Goal: Task Accomplishment & Management: Use online tool/utility

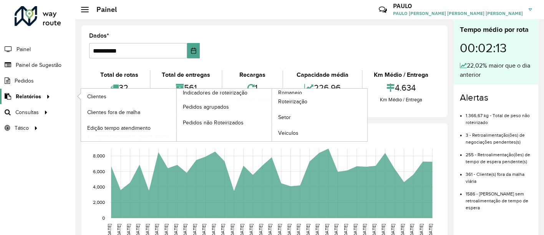
click at [37, 99] on span "Relatórios" at bounding box center [28, 97] width 25 height 8
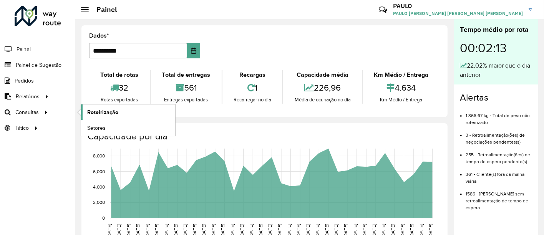
click at [91, 111] on font "Roteirização" at bounding box center [102, 112] width 31 height 6
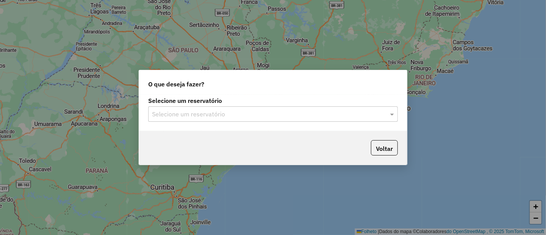
click at [188, 112] on input "text" at bounding box center [265, 114] width 227 height 9
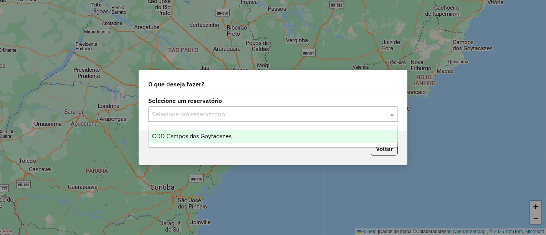
click at [176, 138] on font "CDD Campos dos Goytacazes" at bounding box center [192, 136] width 80 height 7
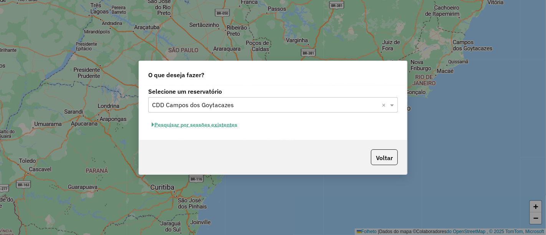
click at [233, 127] on font "Pesquisar por sessões existentes" at bounding box center [195, 124] width 83 height 7
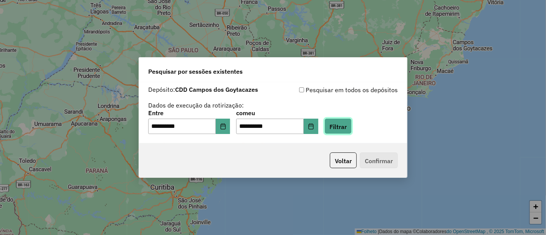
click at [352, 132] on button "Filtrar" at bounding box center [337, 126] width 27 height 16
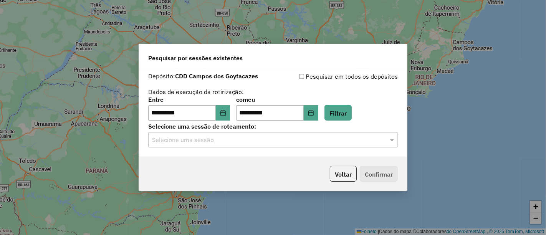
click at [285, 144] on input "text" at bounding box center [265, 140] width 227 height 9
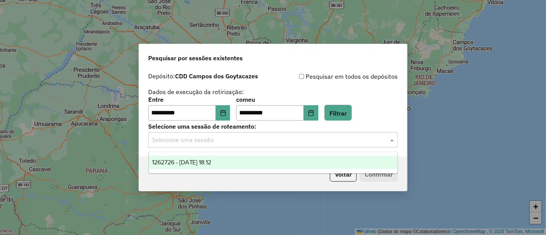
click at [243, 161] on div "1262726 - 10/09/2025 18:12" at bounding box center [273, 162] width 248 height 13
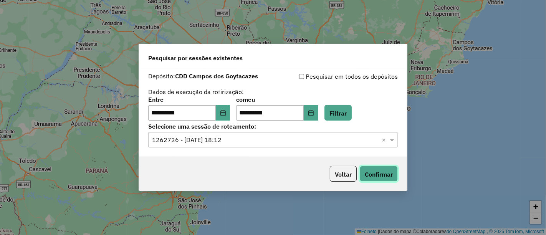
click at [377, 172] on font "Confirmar" at bounding box center [379, 174] width 28 height 8
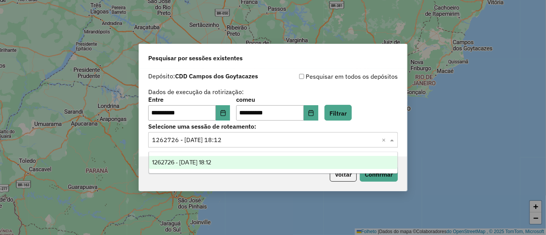
click at [337, 138] on input "text" at bounding box center [265, 140] width 227 height 9
click at [290, 160] on div "1262726 - 10/09/2025 18:12" at bounding box center [273, 162] width 248 height 13
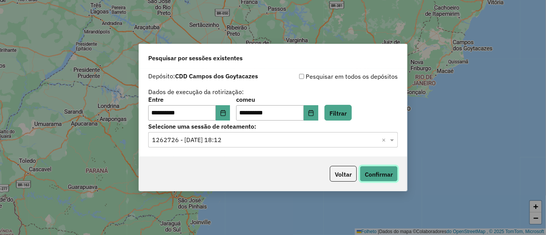
click at [387, 174] on font "Confirmar" at bounding box center [379, 174] width 28 height 8
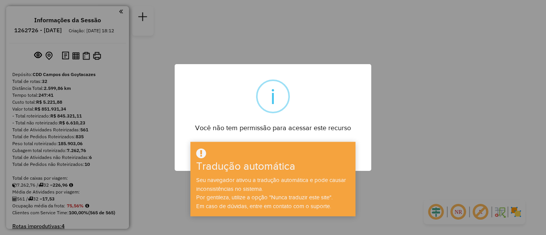
click at [396, 129] on div "× i Você não tem permissão para acessar este recurso OK No Cancel" at bounding box center [273, 117] width 546 height 235
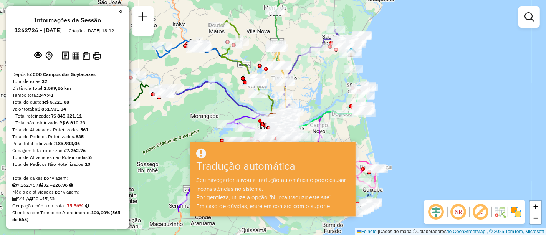
click at [310, 149] on div at bounding box center [273, 153] width 163 height 13
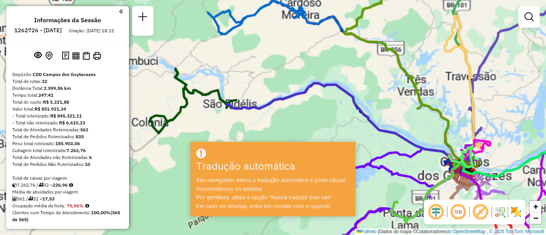
drag, startPoint x: 190, startPoint y: 91, endPoint x: 224, endPoint y: 98, distance: 35.2
click at [227, 98] on div "Janela de atendimento Grade de atendimento Capacidade Transportadoras Veículos …" at bounding box center [273, 117] width 546 height 235
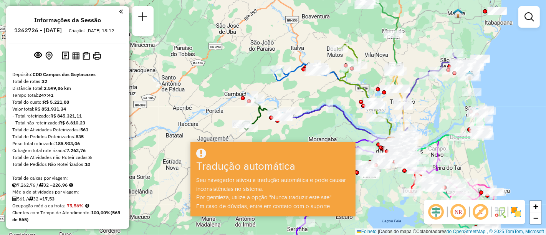
click at [316, 111] on icon at bounding box center [335, 123] width 111 height 36
select select "**********"
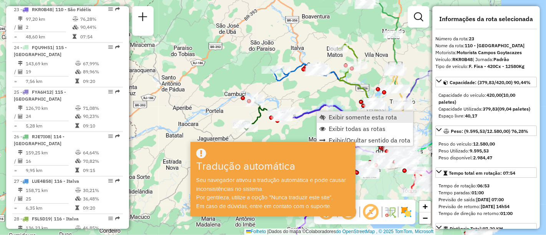
scroll to position [1322, 0]
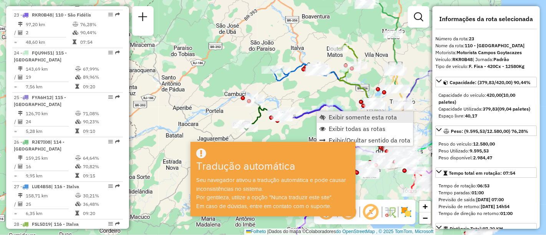
click at [324, 120] on link "Exibir somente esta rota" at bounding box center [365, 117] width 96 height 12
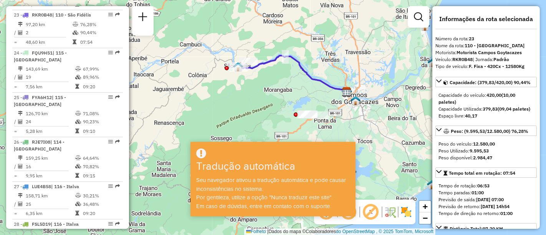
drag, startPoint x: 324, startPoint y: 120, endPoint x: 303, endPoint y: 71, distance: 52.9
click at [303, 71] on icon at bounding box center [291, 74] width 111 height 36
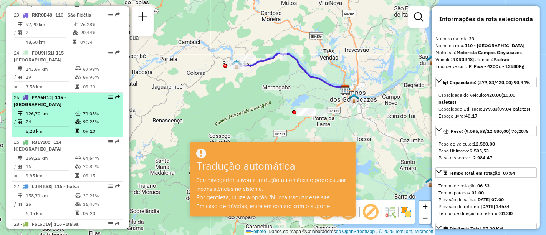
click at [69, 104] on div "25 - FYA6H12 | 115 - São Francisco" at bounding box center [54, 101] width 81 height 14
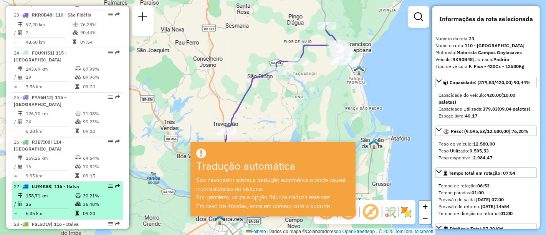
scroll to position [1364, 0]
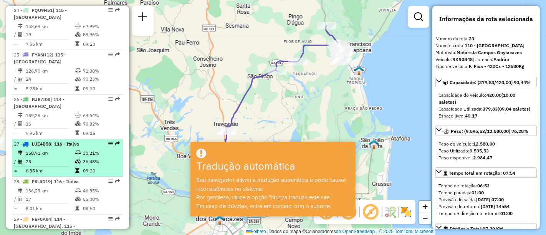
click at [50, 141] on div "27 - LUE4B58 | 116 - Italva" at bounding box center [54, 144] width 81 height 7
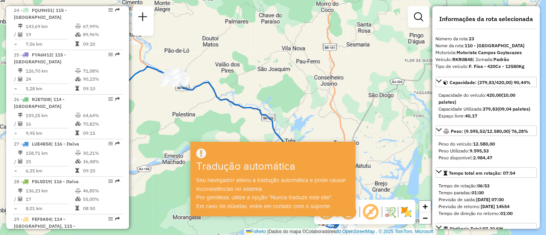
drag, startPoint x: 247, startPoint y: 95, endPoint x: 243, endPoint y: 71, distance: 24.6
click at [262, 51] on div "Janela de atendimento Grade de atendimento Capacidade Transportadoras Veículos …" at bounding box center [273, 117] width 546 height 235
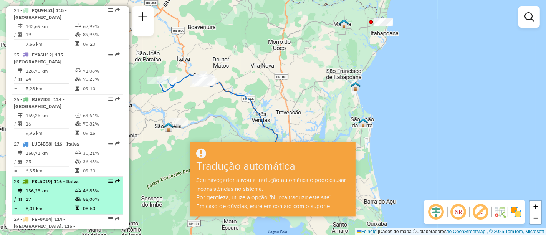
scroll to position [1407, 0]
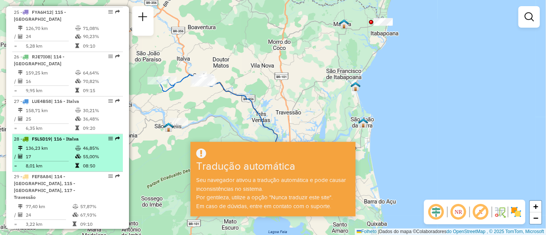
click at [38, 145] on font "136,23 km" at bounding box center [37, 148] width 22 height 6
select select "**********"
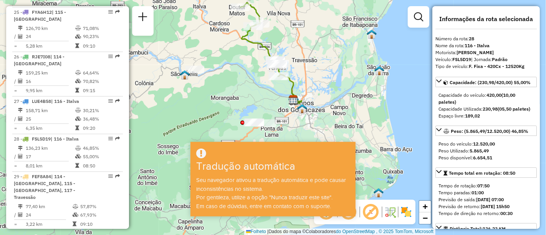
drag, startPoint x: 324, startPoint y: 109, endPoint x: 293, endPoint y: 52, distance: 64.8
click at [293, 52] on div "Janela de atendimento Grade de atendimento Capacidade Transportadoras Veículos …" at bounding box center [273, 117] width 546 height 235
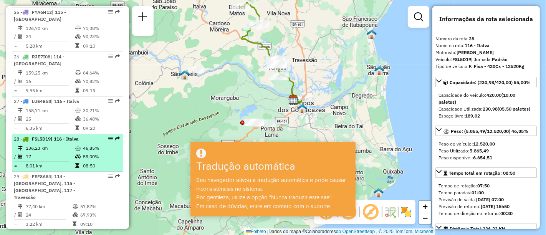
scroll to position [1450, 0]
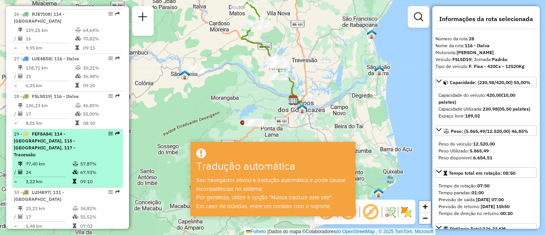
click at [50, 135] on div "29 - FEF8A84 | 114 - Morro do Coco, 115 - São Francisco, 117 - Travessão" at bounding box center [54, 145] width 81 height 28
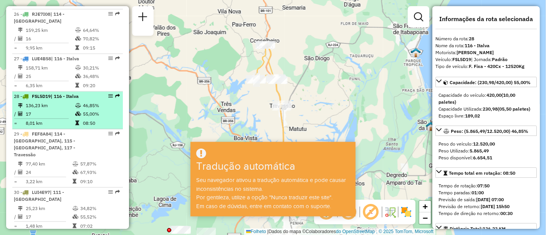
click at [54, 101] on td "136,23 km" at bounding box center [50, 105] width 50 height 8
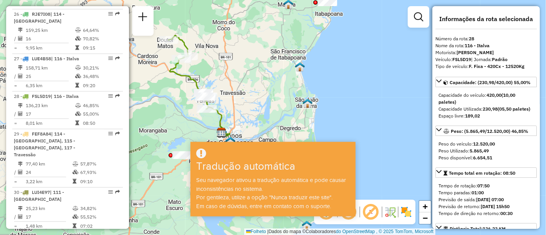
drag, startPoint x: 218, startPoint y: 74, endPoint x: 205, endPoint y: 50, distance: 26.8
click at [205, 50] on div "Janela de atendimento Grade de atendimento Capacidade Transportadoras Veículos …" at bounding box center [273, 117] width 546 height 235
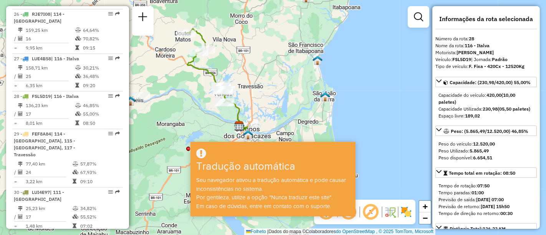
drag, startPoint x: 176, startPoint y: 100, endPoint x: 194, endPoint y: 94, distance: 19.1
click at [194, 94] on div "Janela de atendimento Grade de atendimento Capacidade Transportadoras Veículos …" at bounding box center [273, 117] width 546 height 235
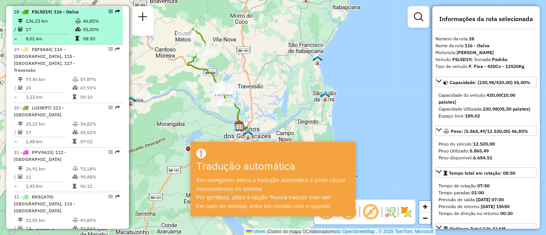
scroll to position [1535, 0]
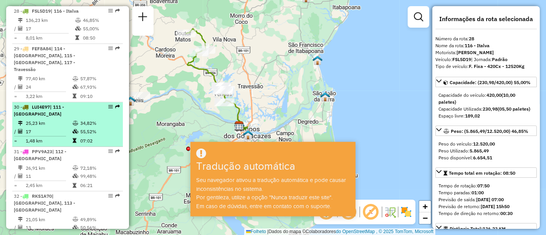
click at [68, 127] on td "17" at bounding box center [48, 131] width 47 height 8
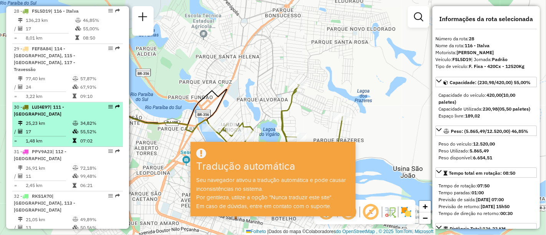
scroll to position [1577, 0]
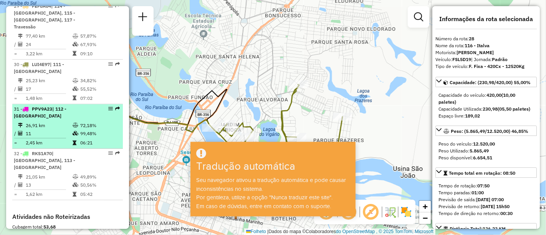
click at [51, 129] on td "11" at bounding box center [48, 133] width 47 height 8
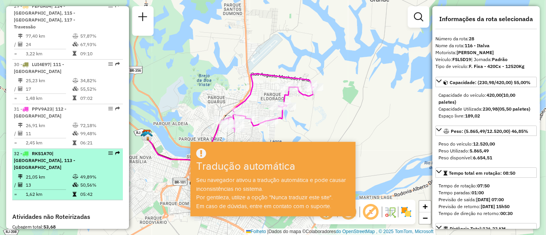
scroll to position [1620, 0]
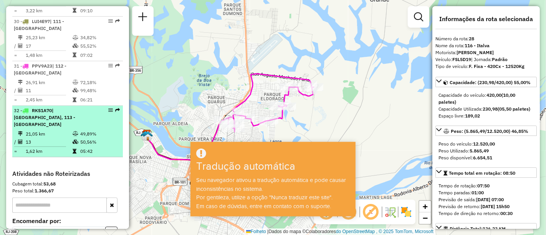
click at [54, 138] on td "13" at bounding box center [48, 142] width 47 height 8
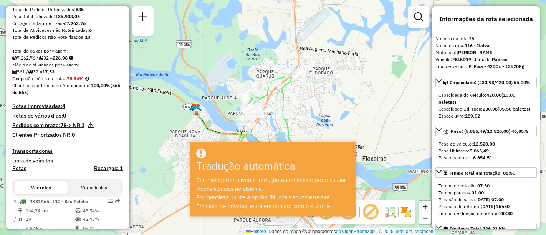
scroll to position [255, 0]
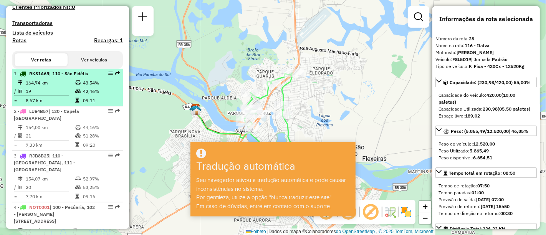
click at [60, 95] on td "19" at bounding box center [50, 91] width 50 height 8
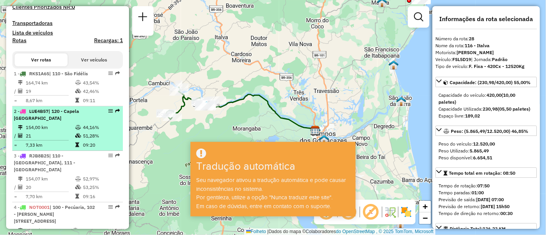
click at [56, 122] on div "2 - LUE4B57 | 120 - Capela São Pedro" at bounding box center [54, 115] width 81 height 14
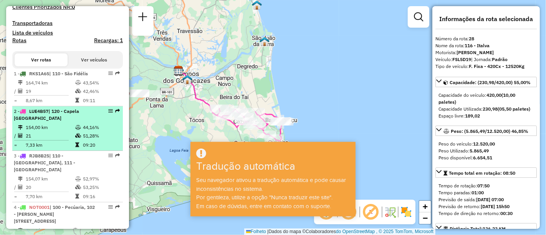
scroll to position [298, 0]
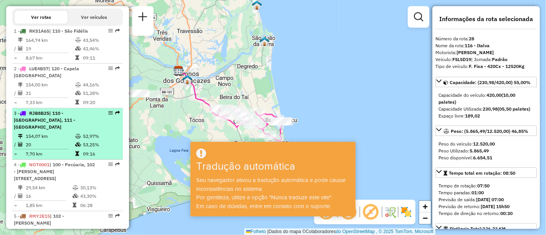
click at [44, 135] on font "154,07 km" at bounding box center [37, 136] width 22 height 6
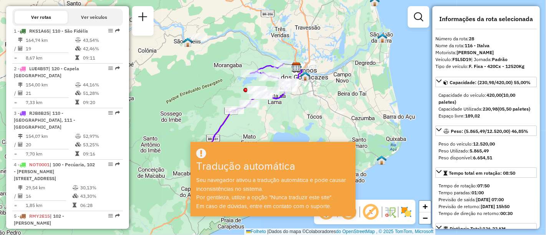
click at [275, 111] on div "Janela de atendimento Grade de atendimento Capacidade Transportadoras Veículos …" at bounding box center [273, 117] width 546 height 235
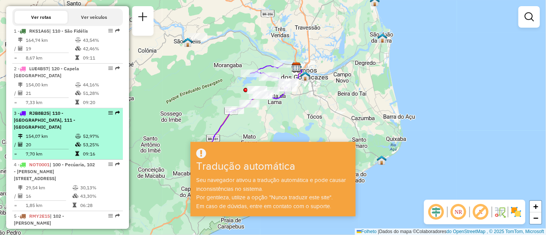
click at [57, 136] on td "154,07 km" at bounding box center [50, 136] width 50 height 8
select select "**********"
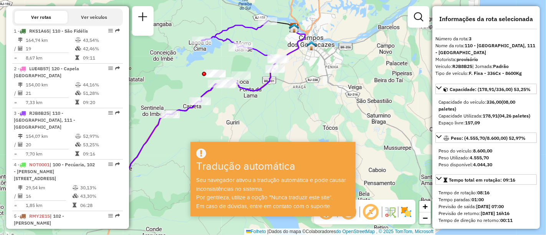
drag, startPoint x: 285, startPoint y: 114, endPoint x: 216, endPoint y: 116, distance: 69.2
click at [216, 116] on div "Janela de atendimento Grade de atendimento Capacidade Transportadoras Veículos …" at bounding box center [273, 117] width 546 height 235
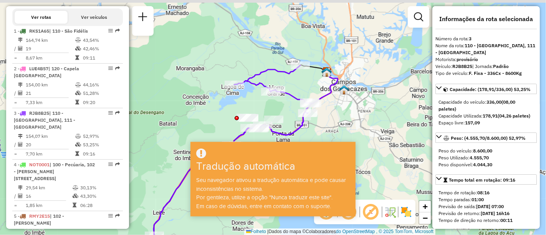
drag, startPoint x: 336, startPoint y: 76, endPoint x: 336, endPoint y: 118, distance: 41.5
click at [336, 118] on div "Janela de atendimento Grade de atendimento Capacidade Transportadoras Veículos …" at bounding box center [273, 117] width 546 height 235
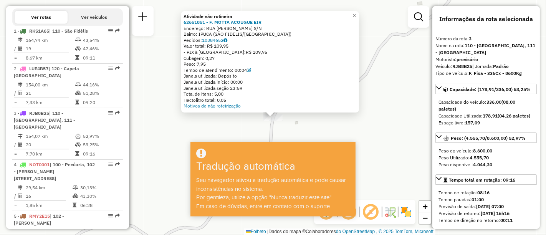
click at [393, 57] on div "Atividade não rotineira 62651851 - F. MOTTA ACOUGUE EIR Endereço: RUA LOUREIRO …" at bounding box center [273, 117] width 546 height 235
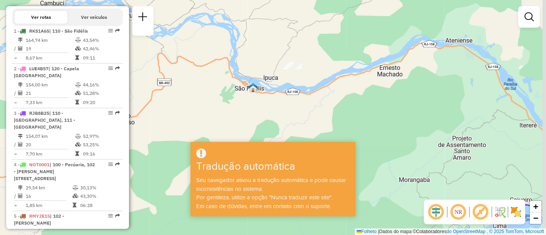
drag, startPoint x: 393, startPoint y: 106, endPoint x: 306, endPoint y: 60, distance: 98.4
click at [310, 62] on div "Janela de atendimento Grade de atendimento Capacidade Transportadoras Veículos …" at bounding box center [273, 117] width 546 height 235
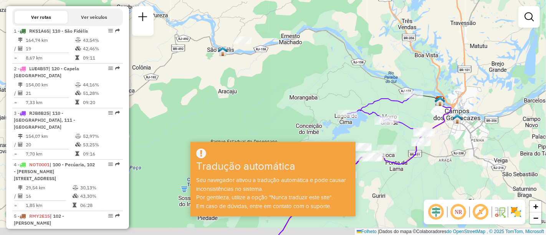
drag, startPoint x: 370, startPoint y: 90, endPoint x: 297, endPoint y: 66, distance: 76.9
click at [297, 66] on div "Janela de atendimento Grade de atendimento Capacidade Transportadoras Veículos …" at bounding box center [273, 117] width 546 height 235
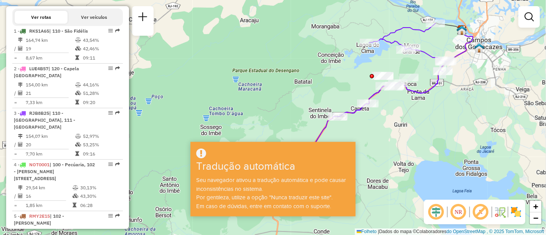
drag, startPoint x: 346, startPoint y: 79, endPoint x: 392, endPoint y: 18, distance: 77.0
click at [392, 18] on div "Janela de atendimento Grade de atendimento Capacidade Transportadoras Veículos …" at bounding box center [273, 117] width 546 height 235
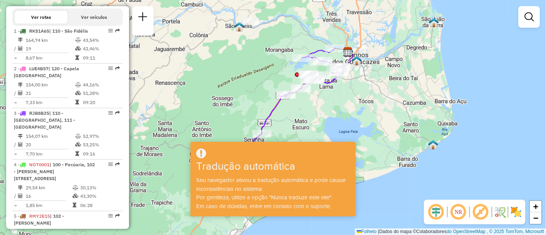
drag, startPoint x: 409, startPoint y: 110, endPoint x: 341, endPoint y: 110, distance: 68.4
click at [341, 110] on div "Janela de atendimento Grade de atendimento Capacidade Transportadoras Veículos …" at bounding box center [273, 117] width 546 height 235
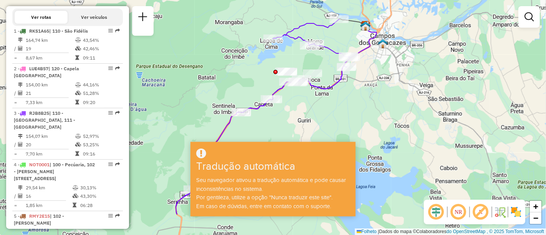
click at [300, 108] on div "Janela de atendimento Grade de atendimento Capacidade Transportadoras Veículos …" at bounding box center [273, 117] width 546 height 235
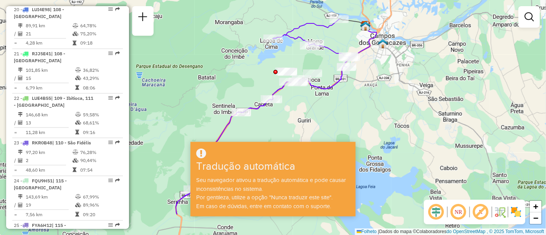
scroll to position [1236, 0]
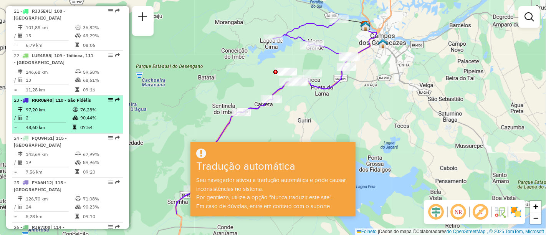
click at [66, 108] on td "97,20 km" at bounding box center [48, 109] width 47 height 8
select select "**********"
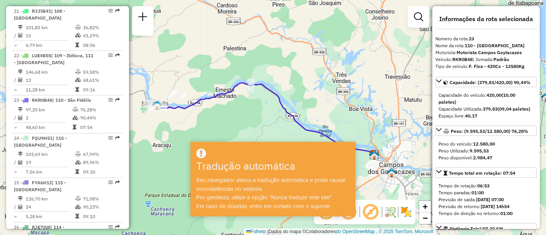
drag, startPoint x: 264, startPoint y: 126, endPoint x: 252, endPoint y: 108, distance: 21.8
click at [252, 108] on div "Janela de atendimento Grade de atendimento Capacidade Transportadoras Veículos …" at bounding box center [273, 117] width 546 height 235
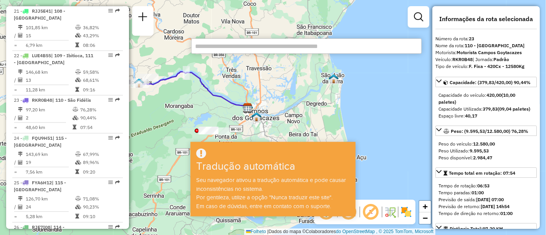
drag, startPoint x: 202, startPoint y: 106, endPoint x: 174, endPoint y: 95, distance: 29.7
click at [174, 95] on div "Janela de atendimento Grade de atendimento Capacidade Transportadoras Veículos …" at bounding box center [273, 117] width 546 height 235
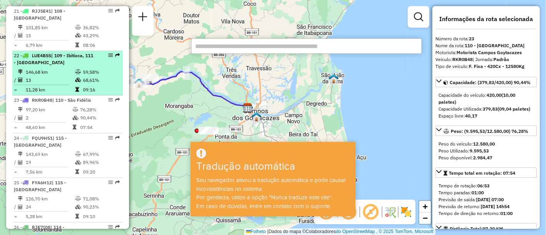
click at [47, 76] on td "13" at bounding box center [50, 80] width 50 height 8
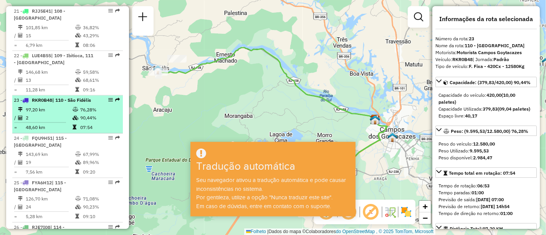
click at [47, 105] on td "97,20 km" at bounding box center [48, 109] width 47 height 8
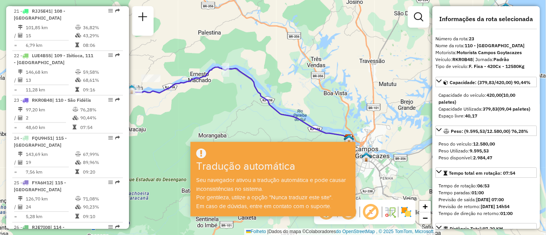
drag, startPoint x: 166, startPoint y: 109, endPoint x: 200, endPoint y: 92, distance: 39.0
click at [200, 92] on div "Janela de atendimento Grade de atendimento Capacidade Transportadoras Veículos …" at bounding box center [273, 117] width 546 height 235
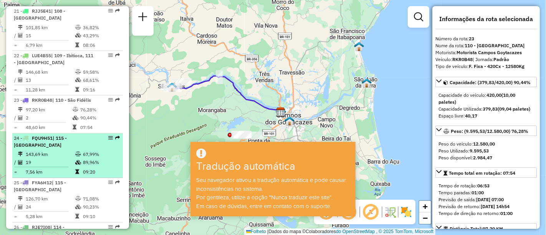
click at [50, 135] on font "FQU9H51" at bounding box center [42, 138] width 21 height 6
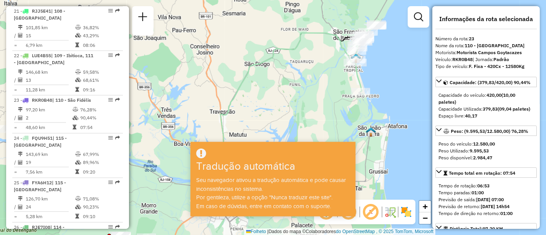
drag, startPoint x: 176, startPoint y: 83, endPoint x: 205, endPoint y: 63, distance: 34.5
click at [204, 64] on div "Janela de atendimento Grade de atendimento Capacidade Transportadoras Veículos …" at bounding box center [273, 117] width 546 height 235
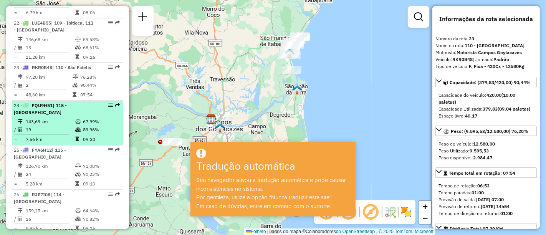
scroll to position [1279, 0]
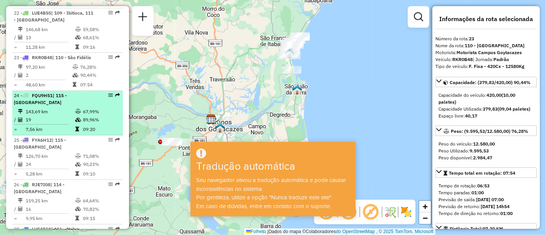
click at [50, 116] on td "19" at bounding box center [50, 120] width 50 height 8
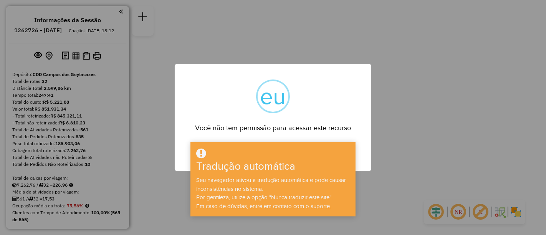
click at [254, 77] on div "× eu Você não tem permissão para acessar este recurso OK No Cancel" at bounding box center [273, 117] width 197 height 107
click at [246, 37] on div "× eu Você não tem permissão para acessar este recurso OK No Cancel" at bounding box center [273, 117] width 546 height 235
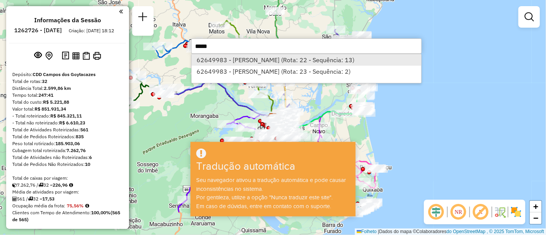
type input "*****"
click at [257, 65] on li "62649983 - PATRICIA LIMA LAUREN (Rota: 22 - Sequência: 13)" at bounding box center [307, 60] width 230 height 12
select select "**********"
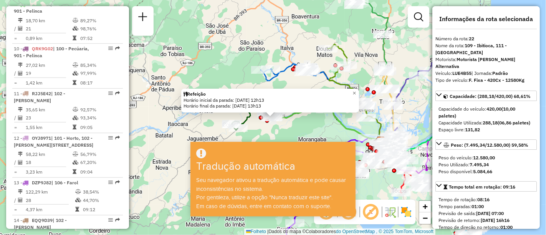
scroll to position [1276, 0]
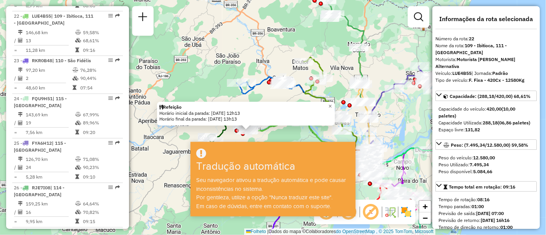
click at [266, 128] on div at bounding box center [257, 124] width 19 height 8
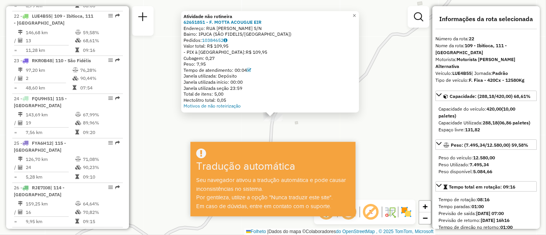
click at [254, 118] on div "Atividade não rotineira 62651851 - F. MOTTA ACOUGUE EIR Endereço: RUA LOUREIRO …" at bounding box center [273, 117] width 546 height 235
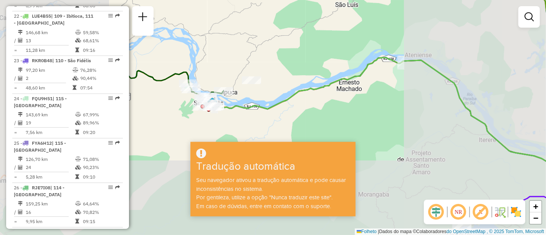
drag, startPoint x: 208, startPoint y: 83, endPoint x: 202, endPoint y: 61, distance: 22.5
click at [202, 61] on div "Janela de atendimento Grade de atendimento Capacidade Transportadoras Veículos …" at bounding box center [273, 117] width 546 height 235
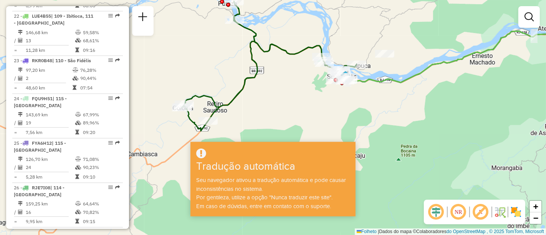
drag, startPoint x: 222, startPoint y: 108, endPoint x: 354, endPoint y: 103, distance: 133.0
click at [354, 103] on div "Janela de atendimento Grade de atendimento Capacidade Transportadoras Veículos …" at bounding box center [273, 117] width 546 height 235
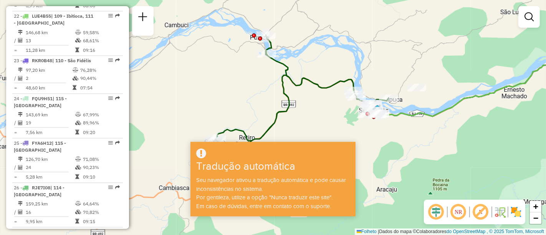
drag, startPoint x: 272, startPoint y: 77, endPoint x: 306, endPoint y: 113, distance: 50.0
click at [306, 113] on div "Janela de atendimento Grade de atendimento Capacidade Transportadoras Veículos …" at bounding box center [273, 117] width 546 height 235
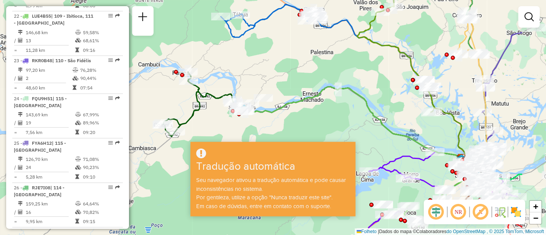
drag, startPoint x: 392, startPoint y: 144, endPoint x: 317, endPoint y: 127, distance: 77.4
click at [314, 146] on hb-app "Aguarde... Pop-up bloqueado! Seu navegador bloqueou automaticamente a abertura …" at bounding box center [273, 117] width 546 height 235
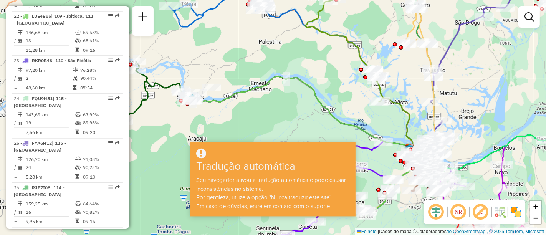
drag, startPoint x: 319, startPoint y: 126, endPoint x: 282, endPoint y: 82, distance: 57.5
click at [282, 82] on icon at bounding box center [307, 146] width 229 height 140
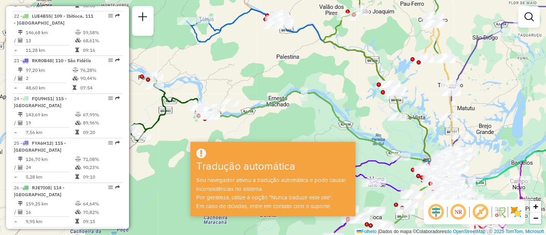
drag, startPoint x: 323, startPoint y: 72, endPoint x: 329, endPoint y: 77, distance: 8.2
click at [329, 77] on div "Janela de atendimento Grade de atendimento Capacidade Transportadoras Veículos …" at bounding box center [273, 117] width 546 height 235
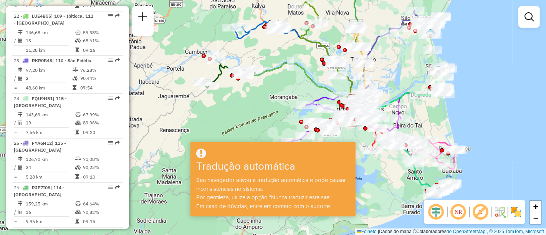
drag, startPoint x: 354, startPoint y: 109, endPoint x: 329, endPoint y: 88, distance: 33.5
click at [329, 88] on icon at bounding box center [301, 98] width 114 height 70
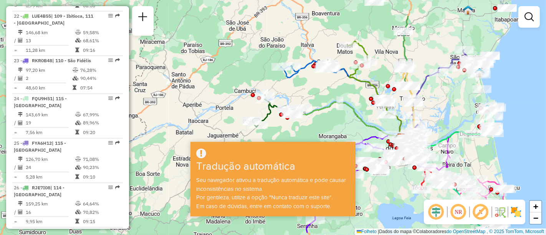
drag, startPoint x: 275, startPoint y: 56, endPoint x: 324, endPoint y: 96, distance: 62.8
click at [324, 96] on div "Janela de atendimento Grade de atendimento Capacidade Transportadoras Veículos …" at bounding box center [273, 117] width 546 height 235
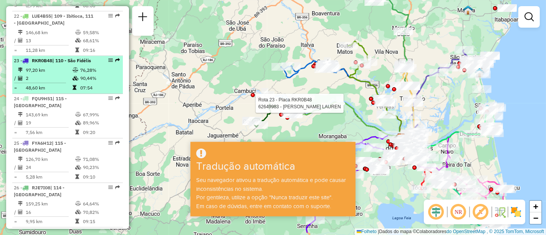
click at [80, 67] on font "76,28%" at bounding box center [88, 70] width 16 height 6
select select "**********"
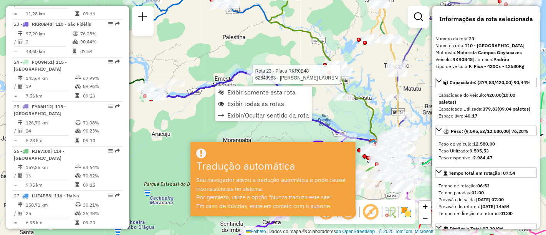
scroll to position [1322, 0]
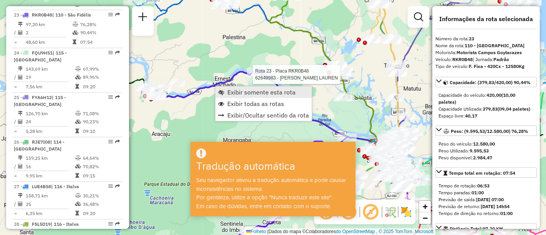
click at [227, 90] on font "Exibir somente esta rota" at bounding box center [261, 92] width 68 height 8
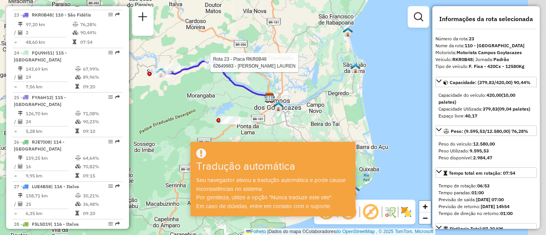
drag, startPoint x: 248, startPoint y: 100, endPoint x: 223, endPoint y: 83, distance: 30.0
click at [223, 83] on div "Rota 23 - Placa RKR0B48 62649983 - PATRICIA LIMA LAUREN Janela de atendimento G…" at bounding box center [273, 117] width 546 height 235
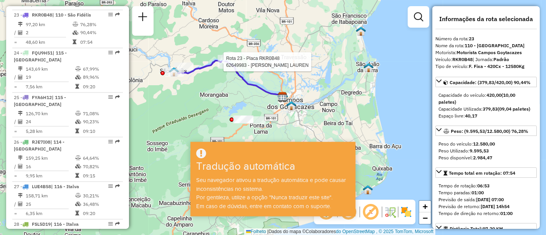
drag, startPoint x: 237, startPoint y: 99, endPoint x: 250, endPoint y: 98, distance: 13.1
click at [250, 98] on div "Rota 23 - Placa RKR0B48 62649983 - PATRICIA LIMA LAUREN Janela de atendimento G…" at bounding box center [273, 117] width 546 height 235
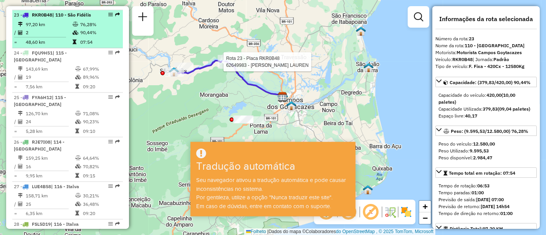
click at [58, 28] on td "2" at bounding box center [48, 32] width 47 height 8
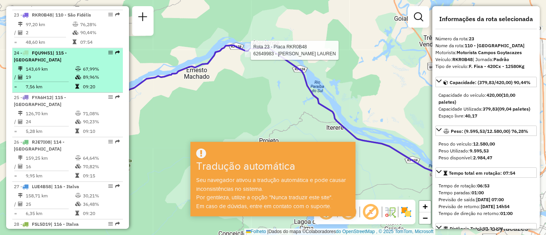
click at [53, 56] on div "24 - FQU9H51 | 115 - São Francisco" at bounding box center [54, 57] width 81 height 14
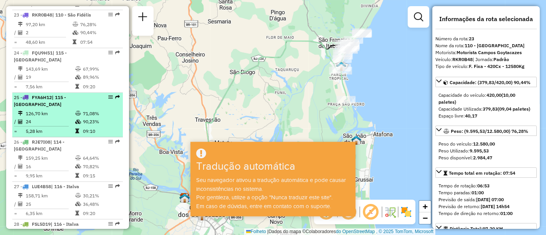
click at [86, 119] on font "90,23%" at bounding box center [91, 122] width 16 height 6
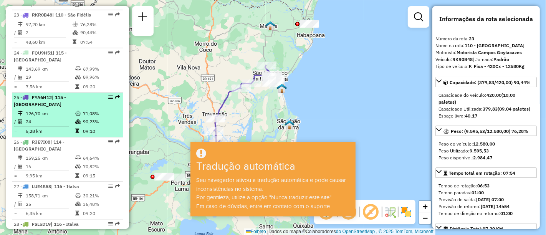
click at [60, 109] on td "126,70 km" at bounding box center [50, 113] width 50 height 8
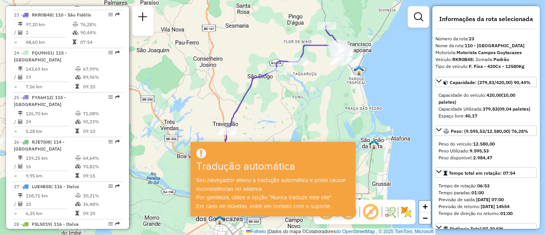
scroll to position [1364, 0]
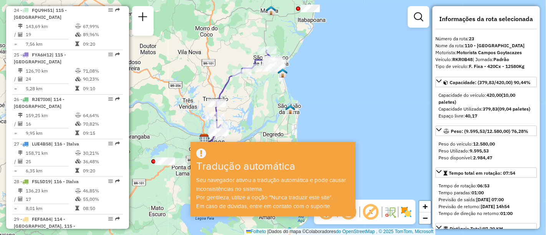
drag, startPoint x: 198, startPoint y: 106, endPoint x: 200, endPoint y: 73, distance: 33.9
click at [200, 73] on div "Janela de atendimento Grade de atendimento Capacidade Transportadoras Veículos …" at bounding box center [273, 117] width 546 height 235
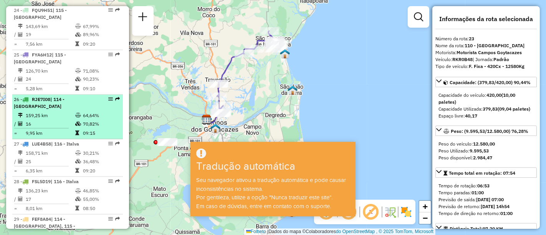
click at [58, 111] on td "159,25 km" at bounding box center [50, 115] width 50 height 8
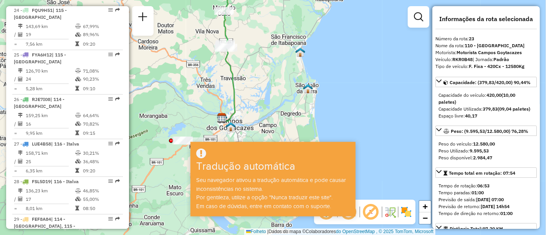
drag, startPoint x: 212, startPoint y: 53, endPoint x: 158, endPoint y: -5, distance: 78.8
click at [158, 0] on html "Aguarde... Pop-up bloqueado! Seu navegador bloqueou automaticamente a abertura …" at bounding box center [273, 117] width 546 height 235
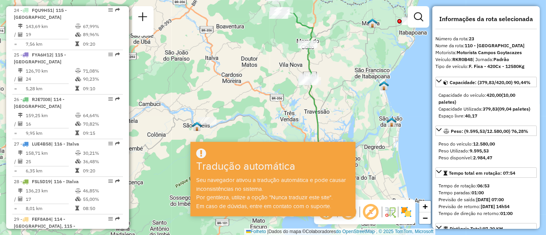
drag, startPoint x: 273, startPoint y: 107, endPoint x: 292, endPoint y: 91, distance: 24.3
click at [292, 91] on div "Janela de atendimento Grade de atendimento Capacidade Transportadoras Veículos …" at bounding box center [273, 117] width 546 height 235
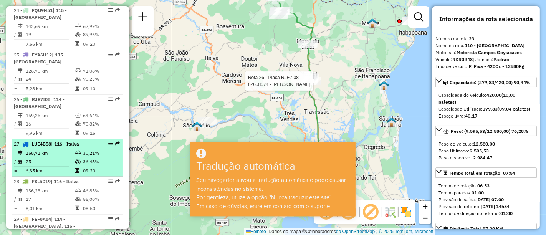
click at [54, 144] on div "27 - LUE4B58 | 116 - Italva" at bounding box center [54, 144] width 81 height 7
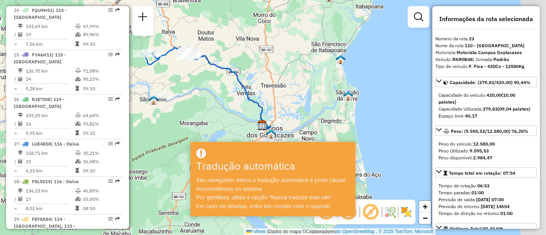
drag, startPoint x: 222, startPoint y: 104, endPoint x: 162, endPoint y: 67, distance: 69.8
click at [162, 67] on div "Janela de atendimento Grade de atendimento Capacidade Transportadoras Veículos …" at bounding box center [273, 117] width 546 height 235
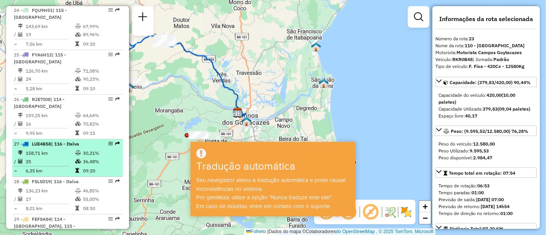
click at [40, 151] on font "158,71 km" at bounding box center [37, 153] width 22 height 6
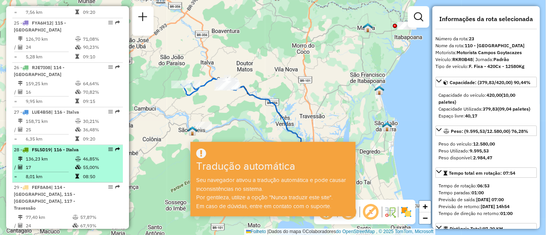
scroll to position [1407, 0]
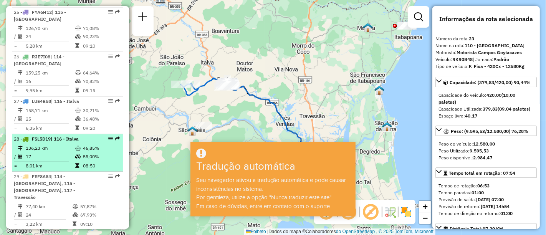
click at [78, 139] on font "| 116 - Italva" at bounding box center [65, 139] width 28 height 6
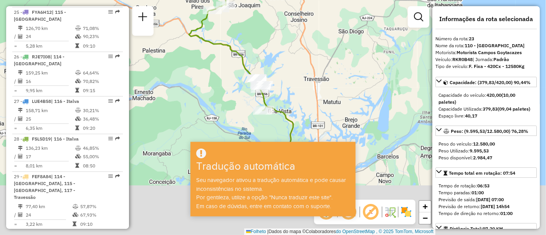
drag, startPoint x: 204, startPoint y: 74, endPoint x: 188, endPoint y: 46, distance: 31.5
click at [188, 46] on div "Janela de atendimento Grade de atendimento Capacidade Transportadoras Veículos …" at bounding box center [273, 117] width 546 height 235
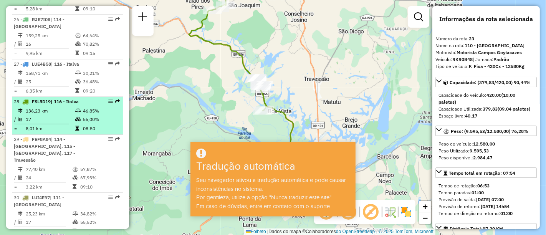
scroll to position [1450, 0]
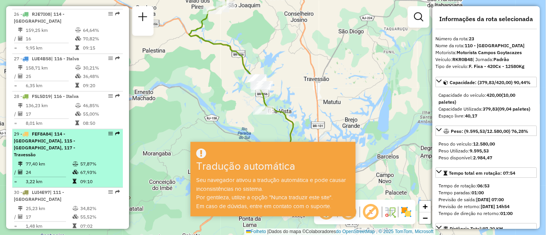
click at [63, 140] on font "| 114 - Morro do Coco, 115 - São Francisco, 117 - Travessão" at bounding box center [44, 144] width 61 height 26
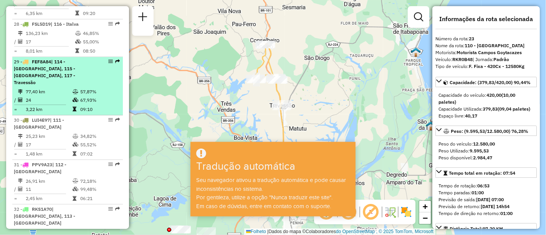
scroll to position [1535, 0]
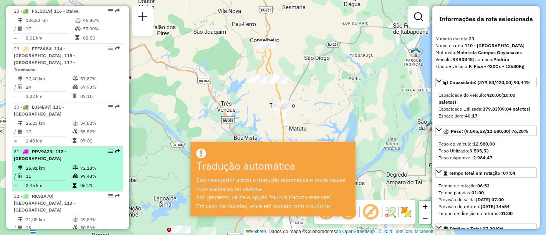
click at [70, 154] on div "31 - PPV9A23 | 112 - Parque Novo Mundo" at bounding box center [54, 155] width 81 height 14
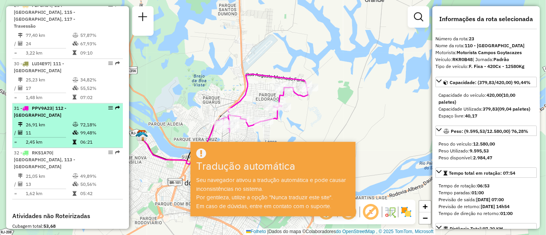
scroll to position [1620, 0]
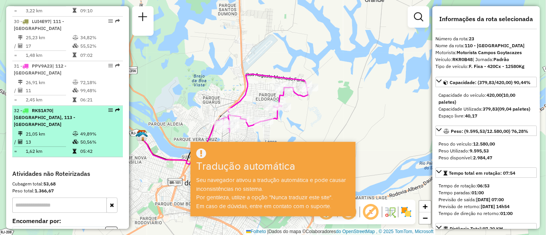
click at [55, 138] on td "13" at bounding box center [48, 142] width 47 height 8
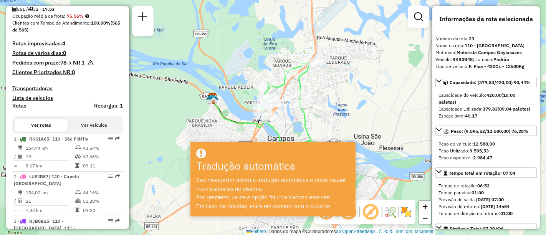
scroll to position [212, 0]
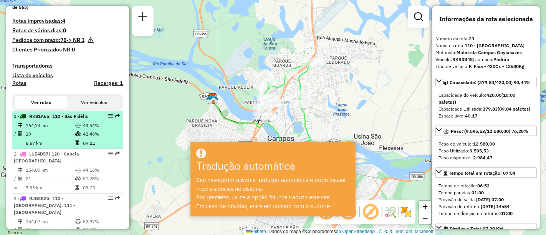
click at [67, 129] on td "164,74 km" at bounding box center [50, 125] width 50 height 8
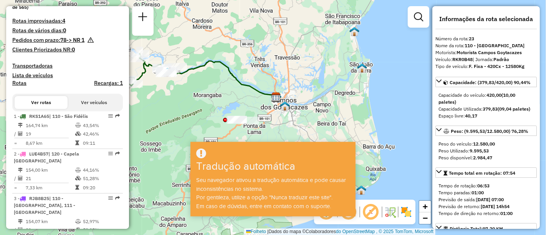
drag, startPoint x: 266, startPoint y: 78, endPoint x: 269, endPoint y: 62, distance: 16.3
click at [268, 57] on div "Janela de atendimento Grade de atendimento Capacidade Transportadoras Veículos …" at bounding box center [273, 117] width 546 height 235
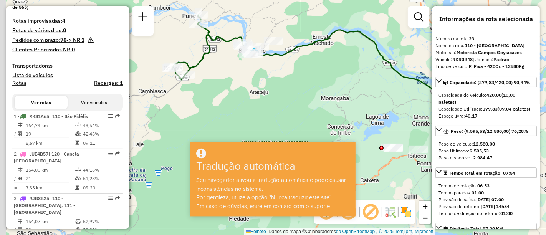
drag, startPoint x: 242, startPoint y: 90, endPoint x: 267, endPoint y: 95, distance: 25.4
click at [267, 95] on div "Janela de atendimento Grade de atendimento Capacidade Transportadoras Veículos …" at bounding box center [273, 117] width 546 height 235
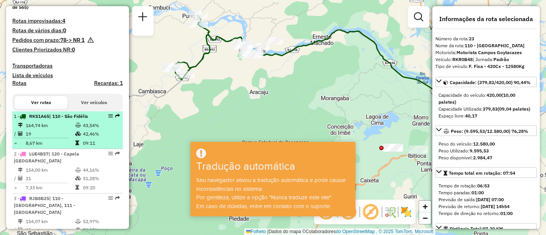
scroll to position [255, 0]
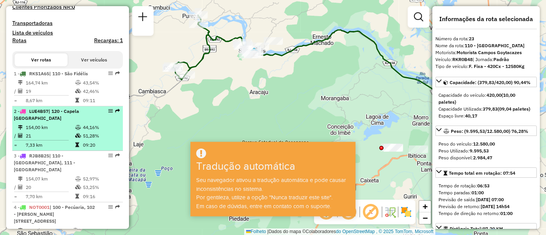
click at [68, 131] on td "154,00 km" at bounding box center [50, 127] width 50 height 8
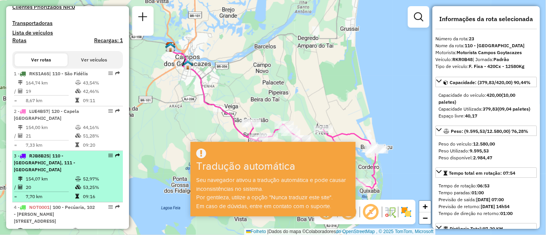
click at [55, 165] on font "| 110 - São Fidélis, 111 - Lagoa de Cima" at bounding box center [44, 163] width 61 height 20
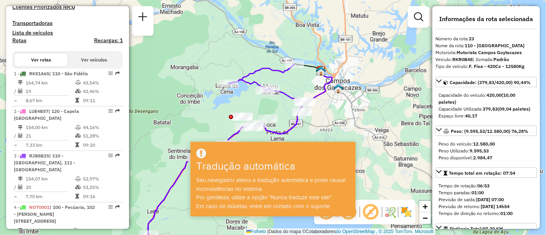
drag, startPoint x: 226, startPoint y: 86, endPoint x: 184, endPoint y: 131, distance: 61.4
click at [184, 131] on div "Janela de atendimento Grade de atendimento Capacidade Transportadoras Veículos …" at bounding box center [273, 117] width 546 height 235
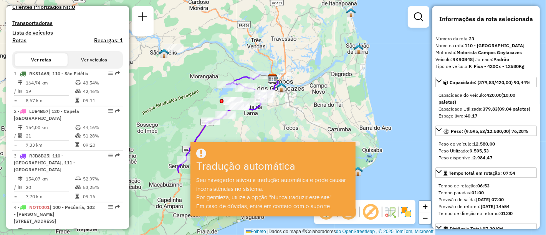
drag, startPoint x: 187, startPoint y: 104, endPoint x: 206, endPoint y: 95, distance: 21.1
click at [206, 95] on div "Janela de atendimento Grade de atendimento Capacidade Transportadoras Veículos …" at bounding box center [273, 117] width 546 height 235
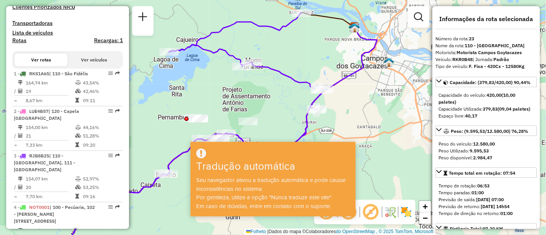
drag, startPoint x: 355, startPoint y: 93, endPoint x: 369, endPoint y: 103, distance: 17.6
click at [369, 103] on div "Janela de atendimento Grade de atendimento Capacidade Transportadoras Veículos …" at bounding box center [273, 117] width 546 height 235
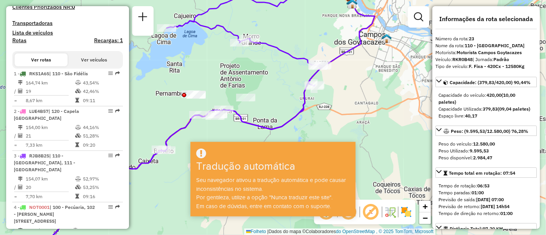
drag, startPoint x: 299, startPoint y: 42, endPoint x: 297, endPoint y: 18, distance: 23.9
click at [297, 18] on div "Janela de atendimento Grade de atendimento Capacidade Transportadoras Veículos …" at bounding box center [273, 117] width 546 height 235
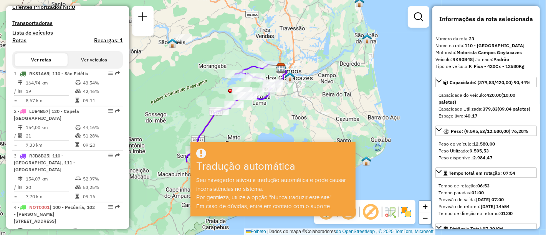
drag, startPoint x: 207, startPoint y: 26, endPoint x: 214, endPoint y: 48, distance: 22.8
click at [214, 48] on div "Janela de atendimento Grade de atendimento Capacidade Transportadoras Veículos …" at bounding box center [273, 117] width 546 height 235
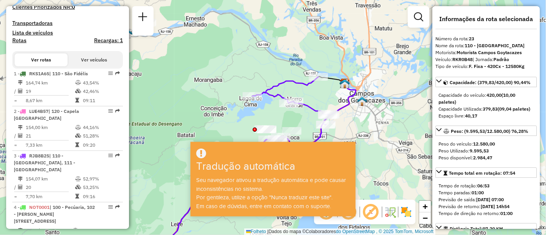
drag, startPoint x: 259, startPoint y: 66, endPoint x: 255, endPoint y: 62, distance: 6.5
click at [255, 62] on div "Janela de atendimento Grade de atendimento Capacidade Transportadoras Veículos …" at bounding box center [273, 117] width 546 height 235
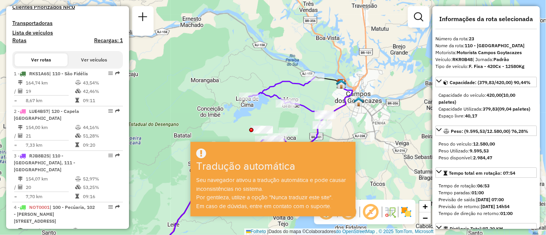
drag, startPoint x: 284, startPoint y: 71, endPoint x: 280, endPoint y: 70, distance: 4.6
click at [280, 70] on div "Janela de atendimento Grade de atendimento Capacidade Transportadoras Veículos …" at bounding box center [273, 117] width 546 height 235
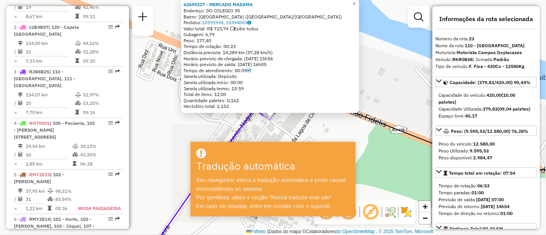
scroll to position [407, 0]
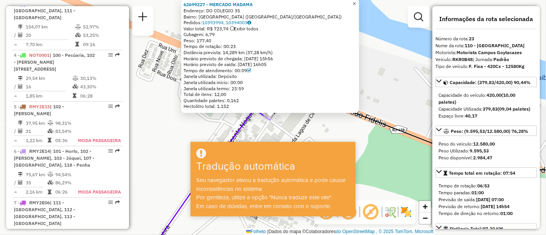
click at [359, 0] on link "×" at bounding box center [354, 3] width 9 height 9
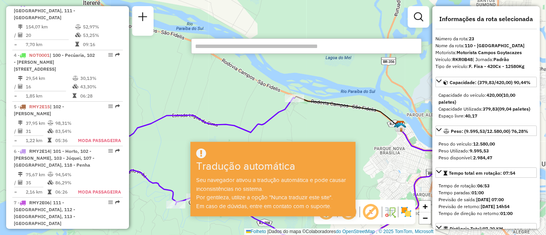
paste input "******"
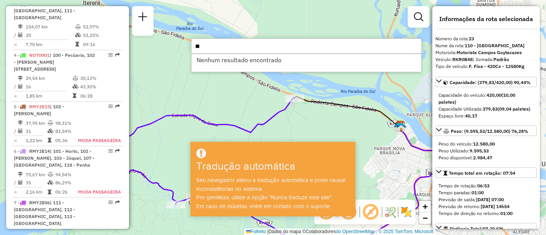
type input "*"
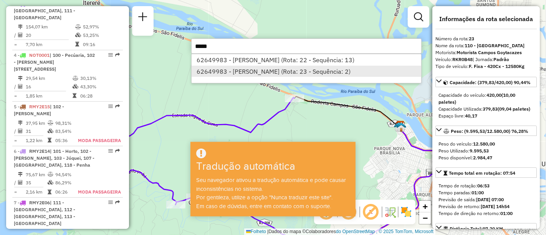
type input "*****"
click at [304, 71] on li "62649983 - PATRICIA LIMA LAUREN (Rota: 23 - Sequência: 2)" at bounding box center [307, 72] width 230 height 12
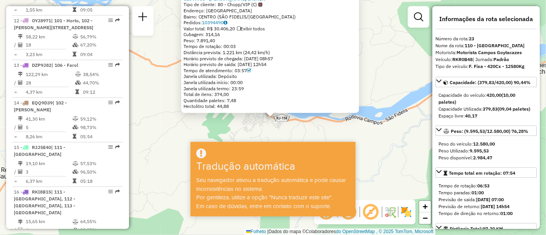
scroll to position [1322, 0]
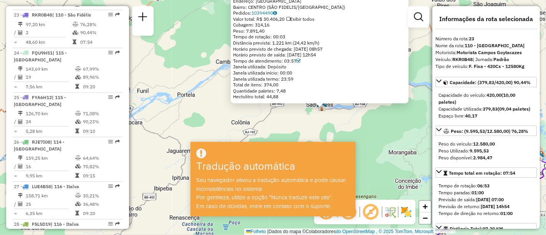
drag, startPoint x: 353, startPoint y: 117, endPoint x: 341, endPoint y: 117, distance: 11.9
click at [341, 117] on div "62649983 - PATRICIA LIMA LAUREN Tipo de cliente: 80 - Chopp/VIP (C) Endereço: R…" at bounding box center [273, 117] width 546 height 235
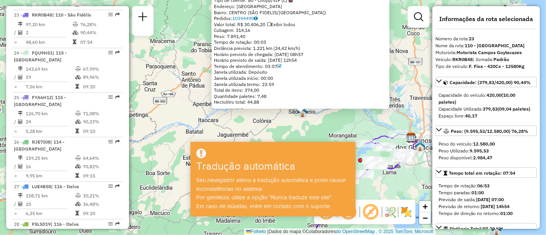
drag, startPoint x: 350, startPoint y: 118, endPoint x: 321, endPoint y: 119, distance: 28.4
click at [321, 119] on div "62649983 - PATRICIA LIMA LAUREN Tipo de cliente: 80 - Chopp/VIP (C) Endereço: R…" at bounding box center [273, 117] width 546 height 235
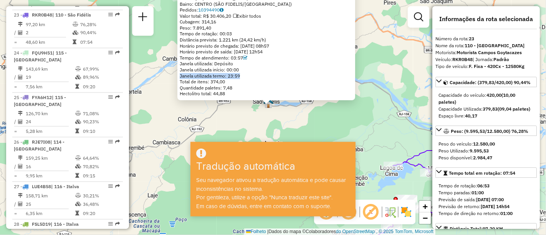
drag, startPoint x: 274, startPoint y: 68, endPoint x: 284, endPoint y: 79, distance: 14.9
click at [284, 78] on div "62649983 - PATRICIA LIMA LAUREN Tipo de cliente: 80 - Chopp/VIP (C) Endereço: R…" at bounding box center [266, 40] width 173 height 114
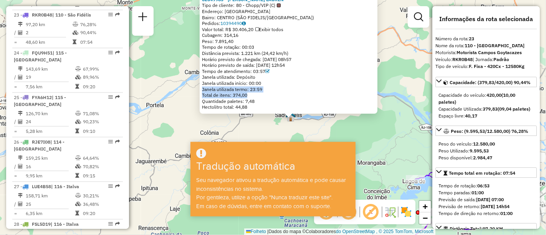
drag, startPoint x: 334, startPoint y: 109, endPoint x: 357, endPoint y: 122, distance: 26.0
click at [357, 122] on div "62649983 - PATRICIA LIMA LAUREN Tipo de cliente: 80 - Chopp/VIP (C) Endereço: R…" at bounding box center [273, 117] width 546 height 235
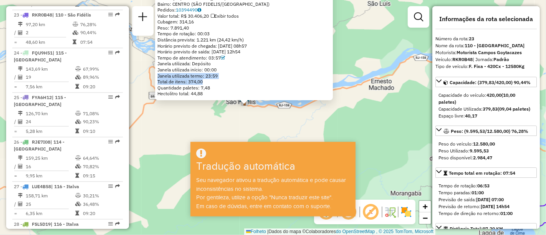
click at [248, 106] on img at bounding box center [245, 101] width 10 height 10
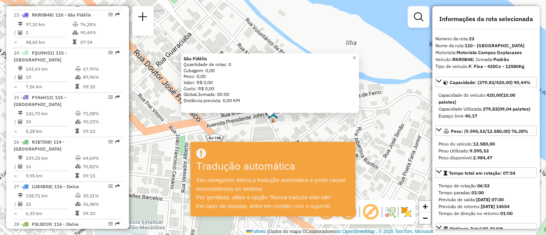
click at [269, 116] on img at bounding box center [273, 118] width 10 height 10
click at [270, 116] on img at bounding box center [273, 118] width 10 height 10
click at [355, 60] on link "×" at bounding box center [354, 57] width 9 height 9
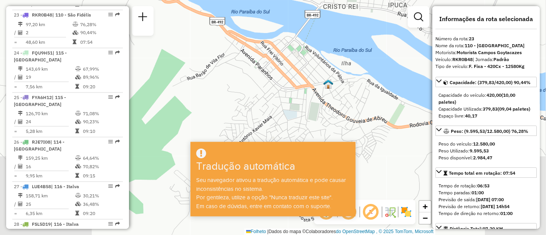
drag, startPoint x: 381, startPoint y: 99, endPoint x: 342, endPoint y: 67, distance: 50.5
click at [344, 68] on div "Janela de atendimento Grade de atendimento Capacidade Transportadoras Veículos …" at bounding box center [273, 117] width 546 height 235
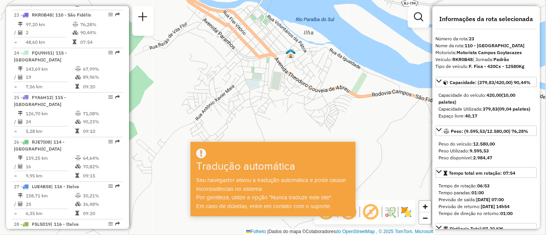
click at [288, 54] on img at bounding box center [291, 53] width 10 height 10
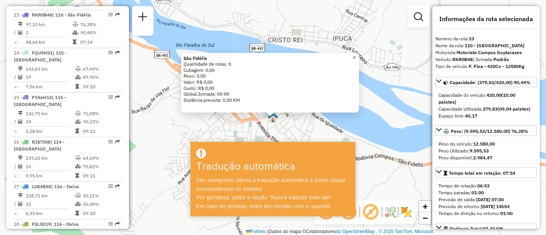
click at [356, 54] on link "×" at bounding box center [354, 57] width 9 height 9
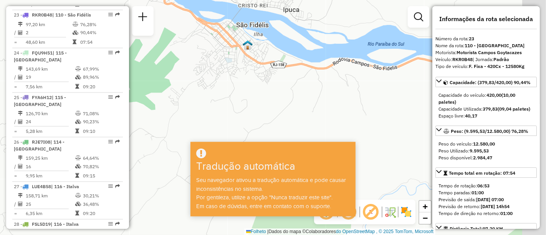
drag, startPoint x: 382, startPoint y: 100, endPoint x: 289, endPoint y: 32, distance: 115.1
click at [292, 34] on div "Janela de atendimento Grade de atendimento Capacidade Transportadoras Veículos …" at bounding box center [273, 117] width 546 height 235
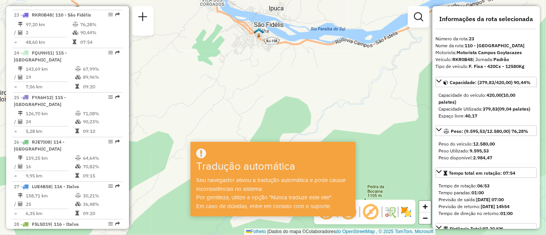
drag, startPoint x: 327, startPoint y: 60, endPoint x: 254, endPoint y: 65, distance: 73.5
click at [254, 65] on div "Janela de atendimento Grade de atendimento Capacidade Transportadoras Veículos …" at bounding box center [273, 117] width 546 height 235
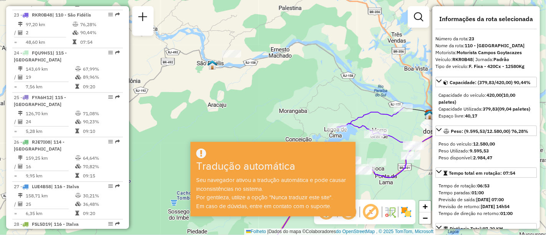
drag, startPoint x: 309, startPoint y: 74, endPoint x: 256, endPoint y: 75, distance: 53.0
click at [256, 75] on div "Janela de atendimento Grade de atendimento Capacidade Transportadoras Veículos …" at bounding box center [273, 117] width 546 height 235
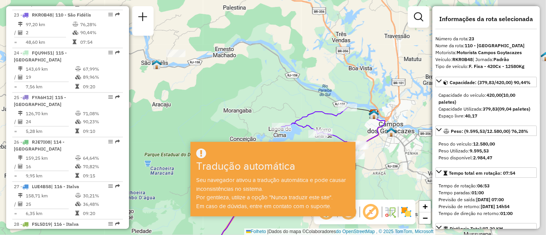
drag, startPoint x: 311, startPoint y: 58, endPoint x: 258, endPoint y: 58, distance: 53.0
click at [258, 58] on div "Janela de atendimento Grade de atendimento Capacidade Transportadoras Veículos …" at bounding box center [273, 117] width 546 height 235
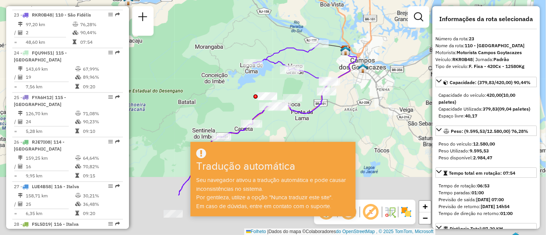
drag, startPoint x: 308, startPoint y: 22, endPoint x: 301, endPoint y: 8, distance: 15.5
click at [303, 9] on div "Janela de atendimento Grade de atendimento Capacidade Transportadoras Veículos …" at bounding box center [273, 117] width 546 height 235
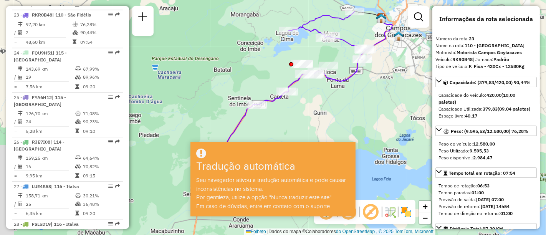
drag, startPoint x: 304, startPoint y: 63, endPoint x: 348, endPoint y: 25, distance: 58.5
click at [348, 25] on div "Janela de atendimento Grade de atendimento Capacidade Transportadoras Veículos …" at bounding box center [273, 117] width 546 height 235
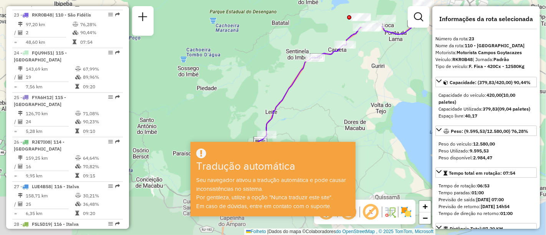
drag, startPoint x: 307, startPoint y: 75, endPoint x: 357, endPoint y: 35, distance: 63.9
click at [357, 35] on icon at bounding box center [337, 62] width 175 height 195
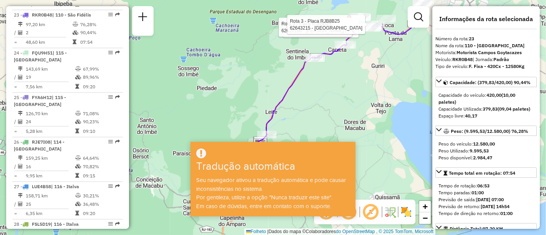
drag, startPoint x: 341, startPoint y: 91, endPoint x: 350, endPoint y: 76, distance: 18.1
click at [343, 87] on div "Rota 3 - Placa RJB8B25 62631962 - JESUINA RODRIGUES DE Rota 3 - Placa RJB8B25 6…" at bounding box center [273, 117] width 546 height 235
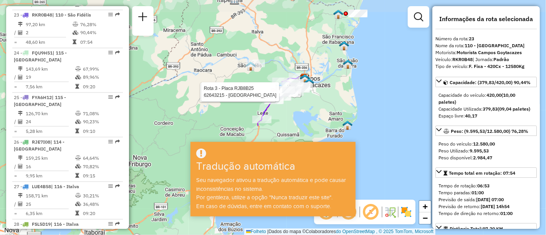
drag, startPoint x: 283, startPoint y: 64, endPoint x: 231, endPoint y: 98, distance: 62.2
click at [231, 98] on div "Rota 3 - Placa RJB8B25 62631962 - JESUINA RODRIGUES DE Rota 3 - Placa RJB8B25 6…" at bounding box center [273, 117] width 546 height 235
drag, startPoint x: 245, startPoint y: 33, endPoint x: 252, endPoint y: 62, distance: 30.5
click at [252, 62] on div "Rota 3 - Placa RJB8B25 62631962 - JESUINA RODRIGUES DE Rota 3 - Placa RJB8B25 6…" at bounding box center [273, 117] width 546 height 235
